Goal: Find specific page/section: Find specific page/section

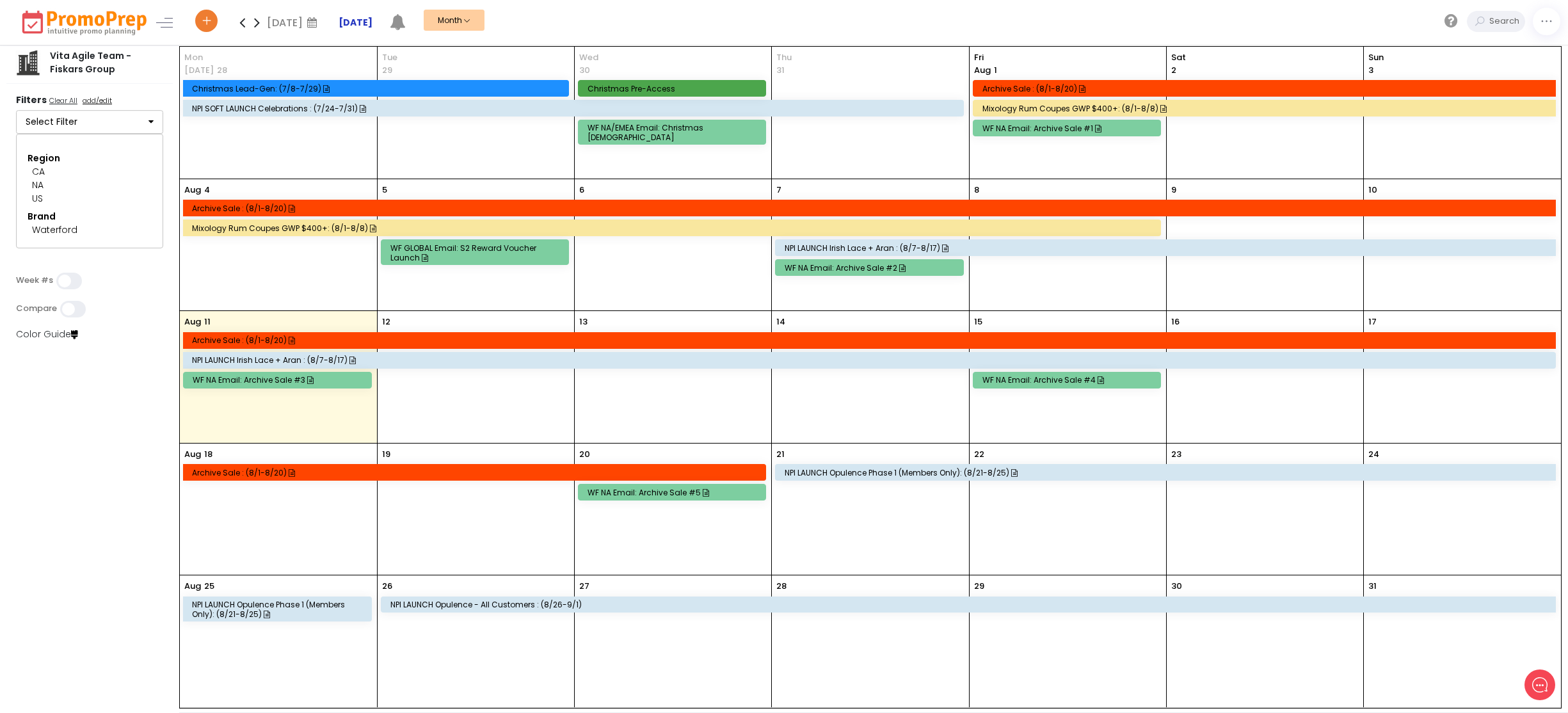
click at [363, 24] on strong "[DATE]" at bounding box center [355, 22] width 34 height 13
click at [879, 40] on div "[DATE] [DATE] Mo Tu We Th Fr Sa Su 28 29 30 31 1 2 3 4 5 6 7 8 9 10 11 12 13 14…" at bounding box center [880, 22] width 1376 height 45
click at [292, 274] on div "[DATE] Archive Sale : (8/1-8/20) Mixology Rum Coupes GWP $400+: (8/1-8/8)" at bounding box center [278, 245] width 197 height 131
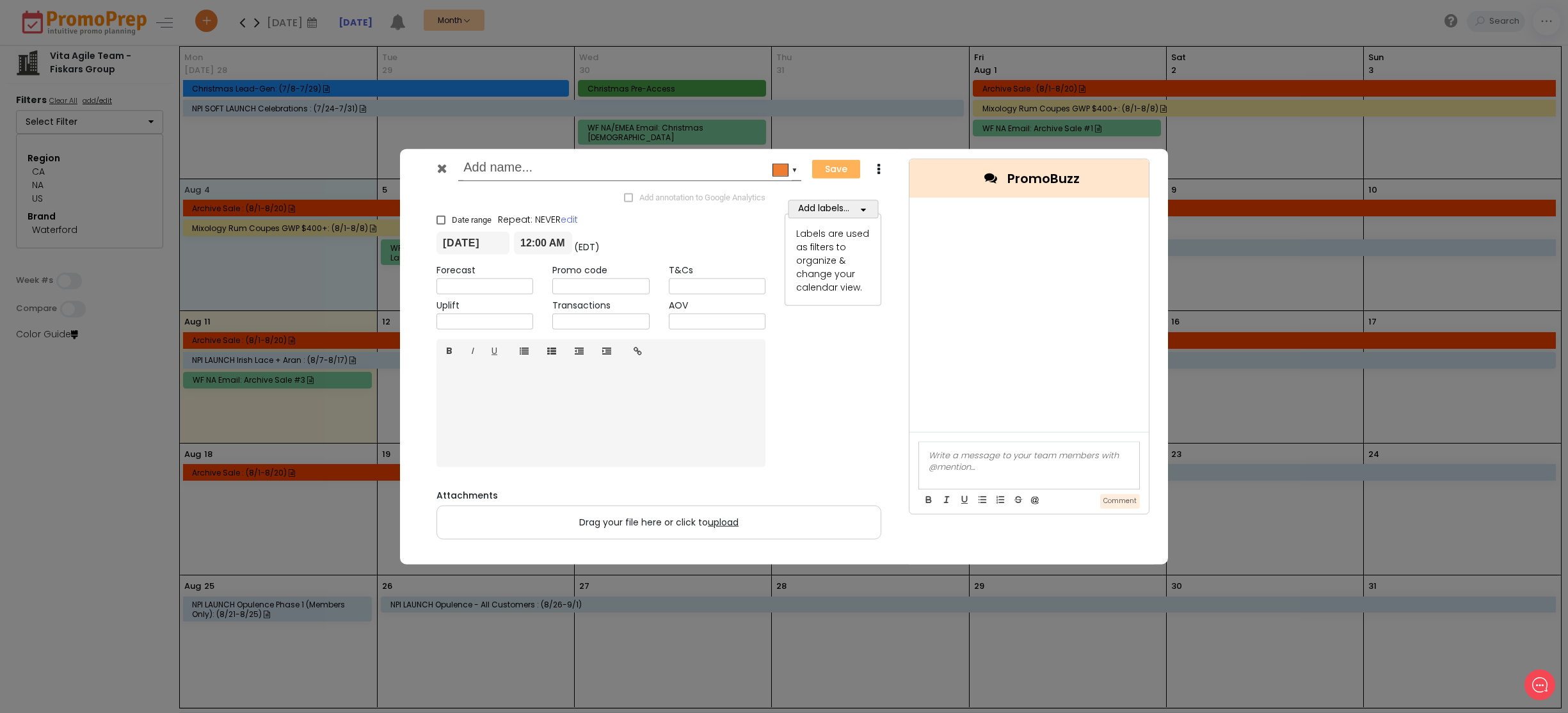
click at [258, 279] on div "#ee7d31 ▼ Save Duplicate Add annotation to Google Analytics × Date range Repeat…" at bounding box center [784, 356] width 1568 height 713
click at [437, 164] on icon at bounding box center [442, 168] width 9 height 13
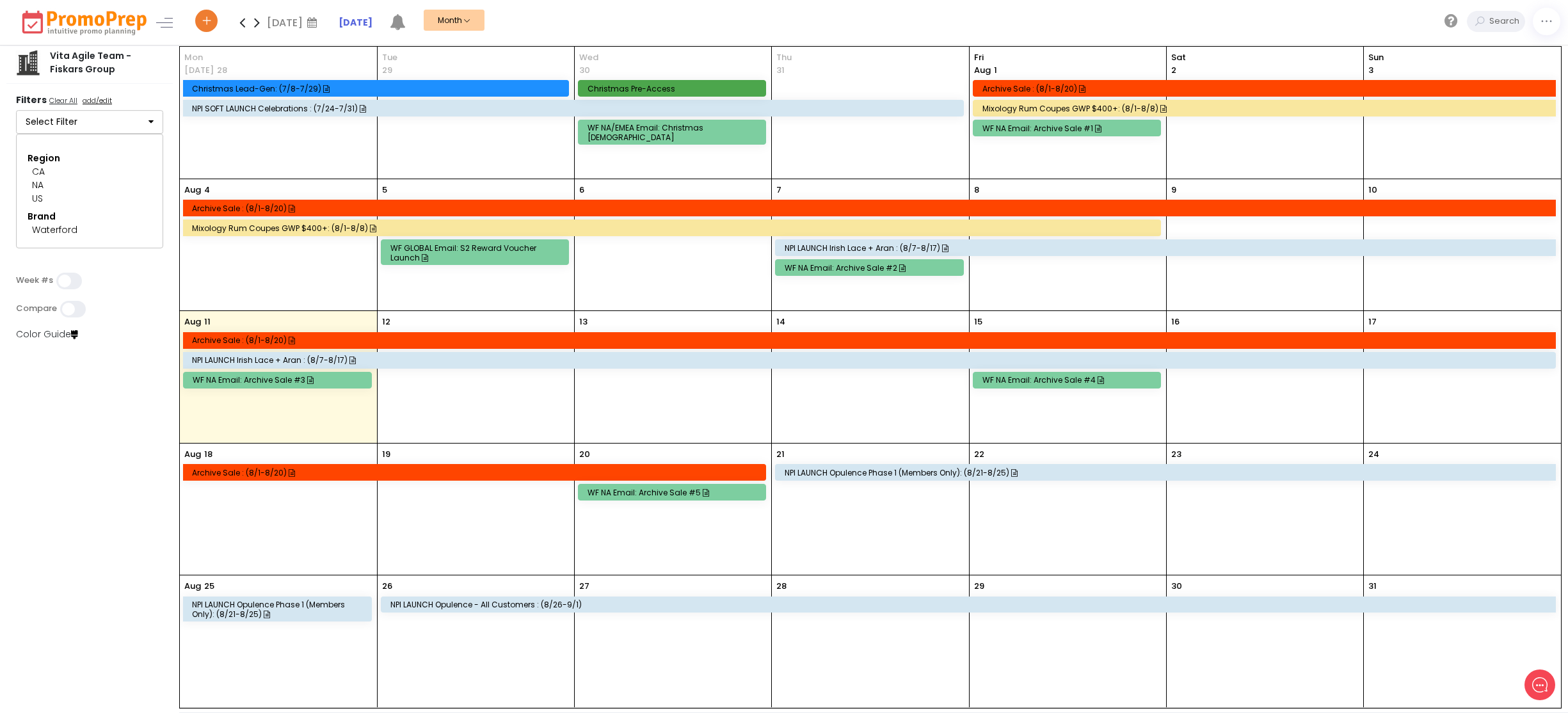
click at [256, 25] on icon at bounding box center [257, 22] width 15 height 25
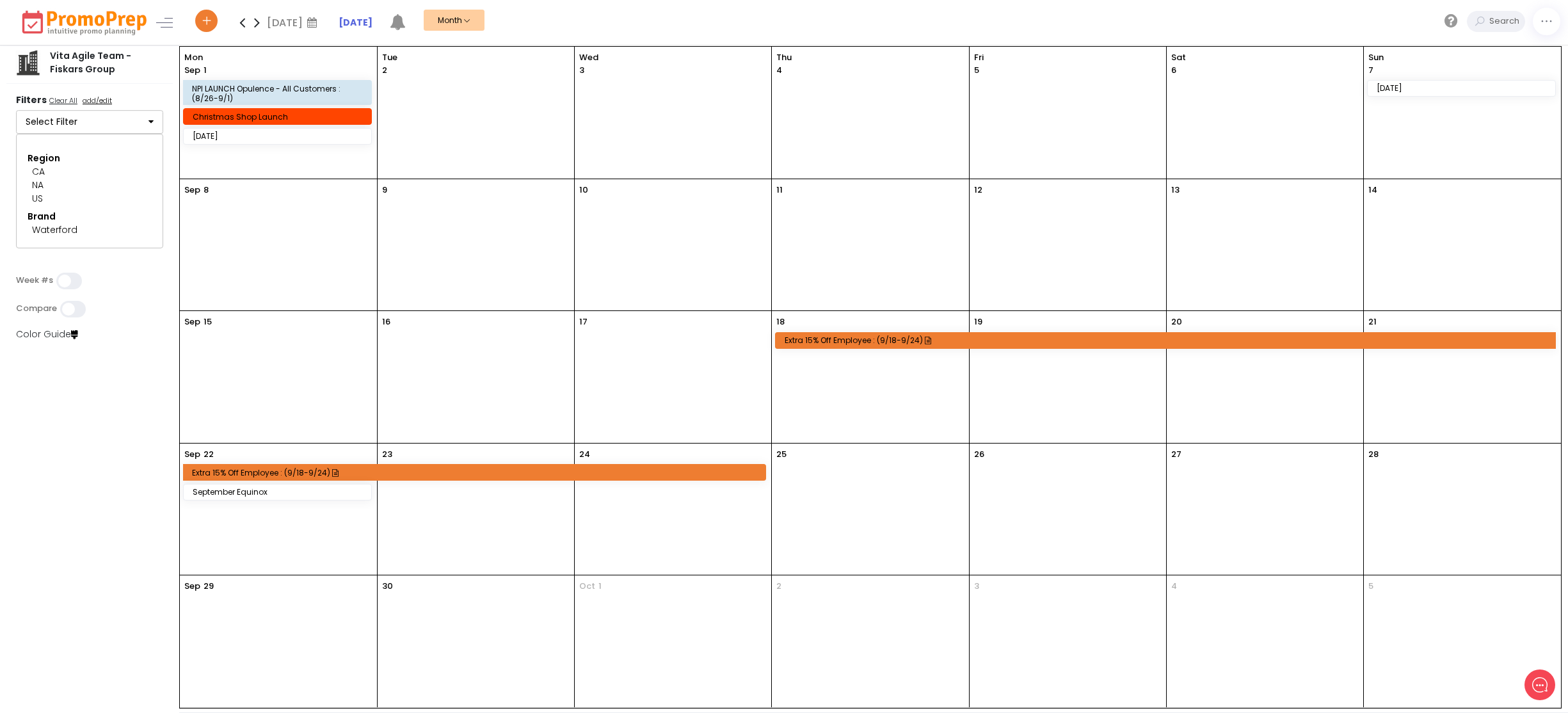
click at [241, 22] on icon at bounding box center [242, 22] width 15 height 25
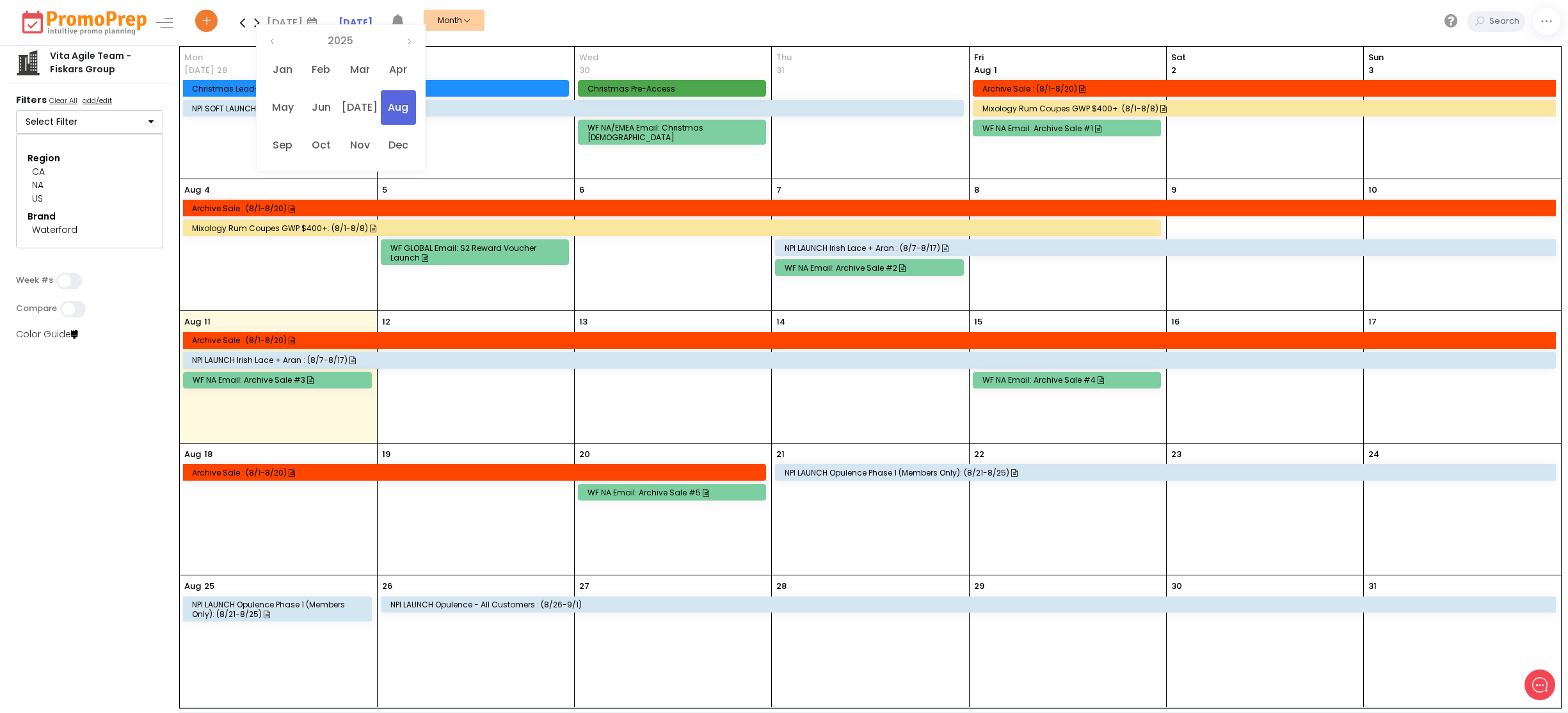
click at [263, 25] on div "[DATE] Mo Tu We Th Fr Sa Su 28 29 30 31 1 2 3 4 5 6 7 8 9 10 11 12 13 14 15 16 …" at bounding box center [341, 98] width 170 height 148
click at [254, 23] on icon at bounding box center [257, 22] width 15 height 25
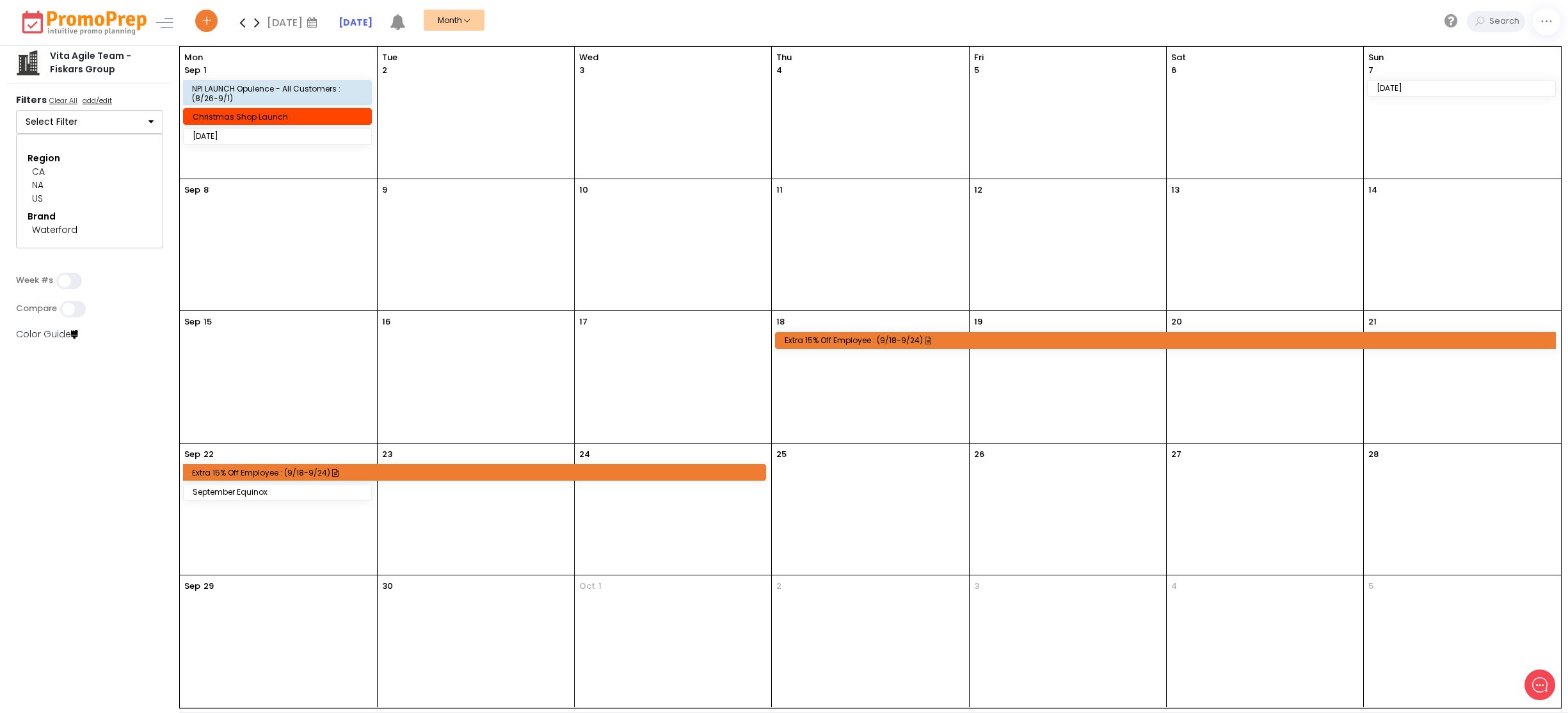
click at [280, 119] on div "Christmas Shop Launch" at bounding box center [279, 117] width 174 height 9
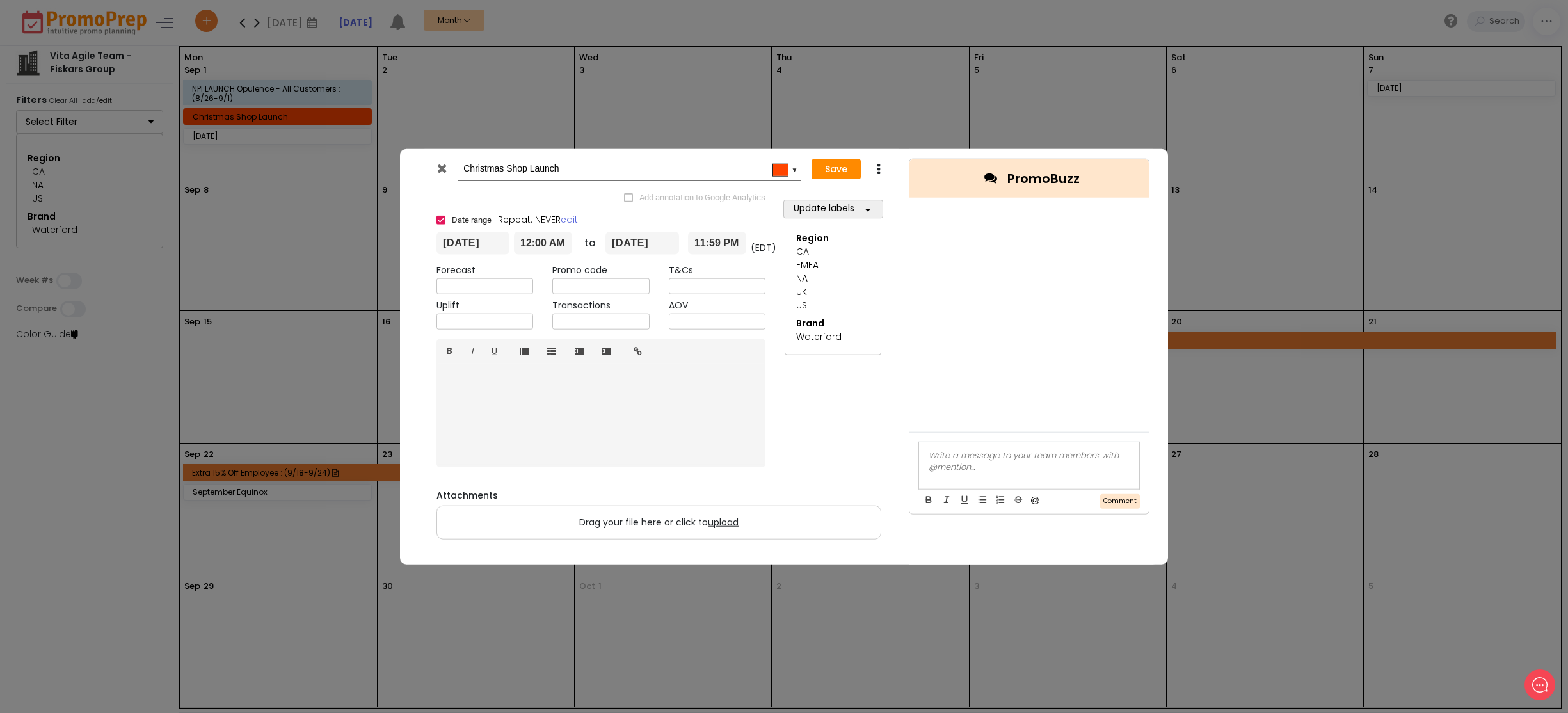
click at [436, 170] on div at bounding box center [443, 172] width 32 height 19
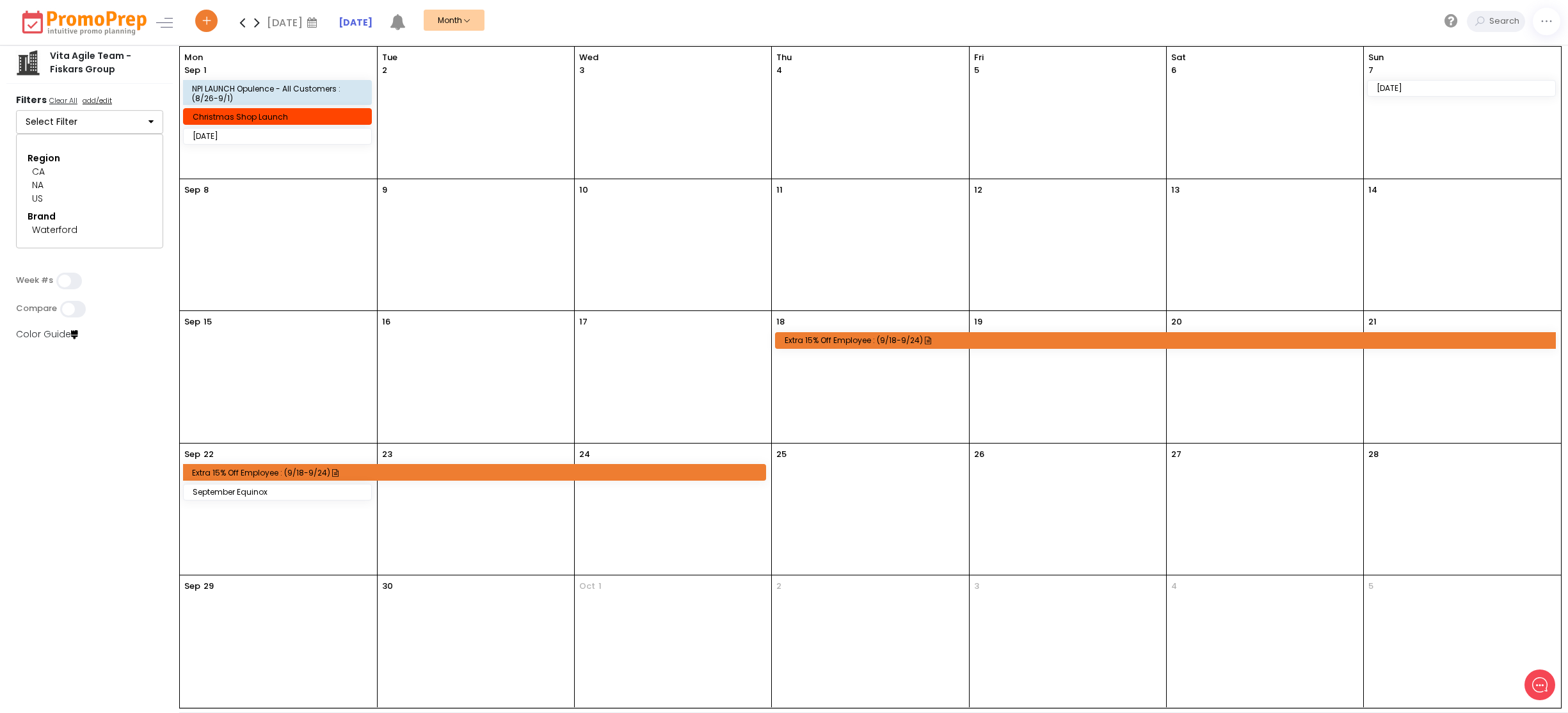
click at [243, 29] on icon at bounding box center [242, 22] width 15 height 25
